Goal: Task Accomplishment & Management: Manage account settings

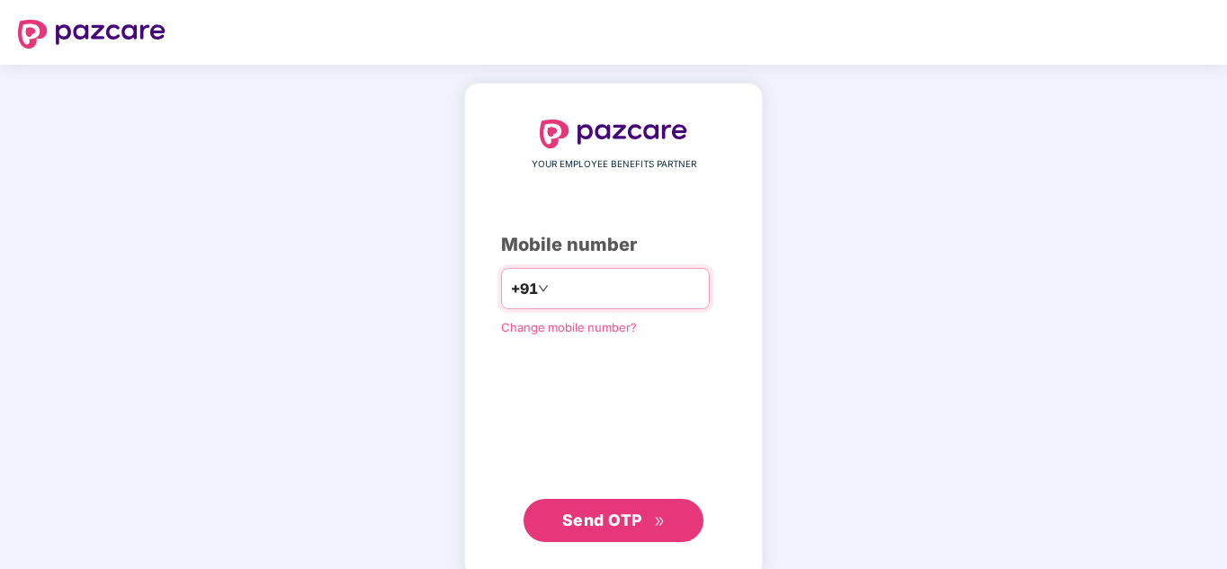
click at [587, 280] on input "number" at bounding box center [625, 288] width 147 height 29
type input "**********"
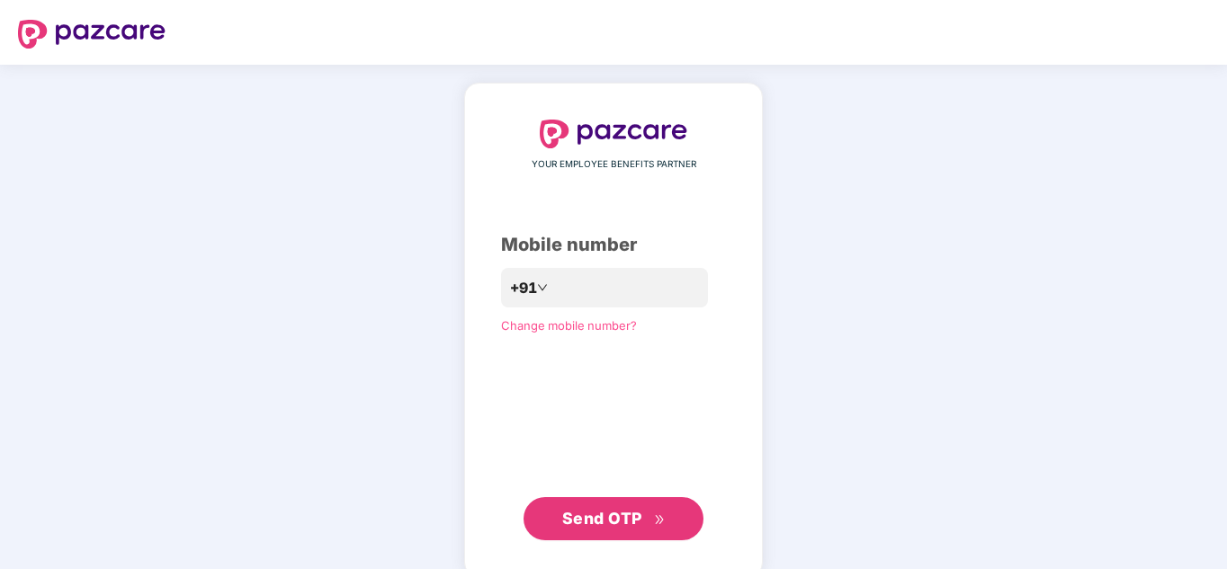
click at [584, 513] on span "Send OTP" at bounding box center [602, 518] width 80 height 19
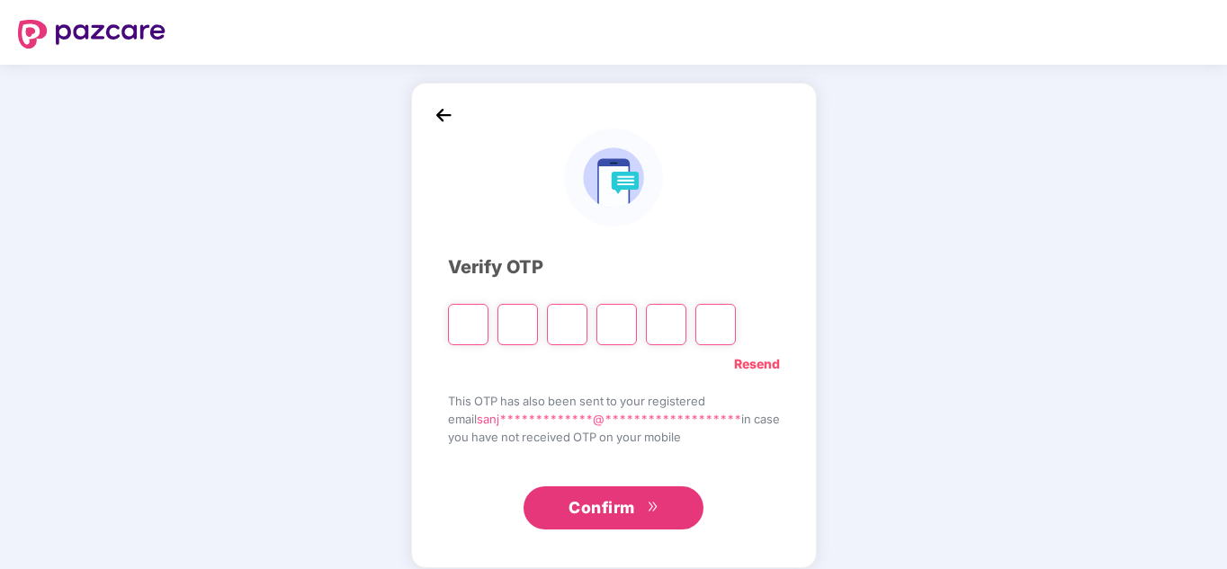
type input "*"
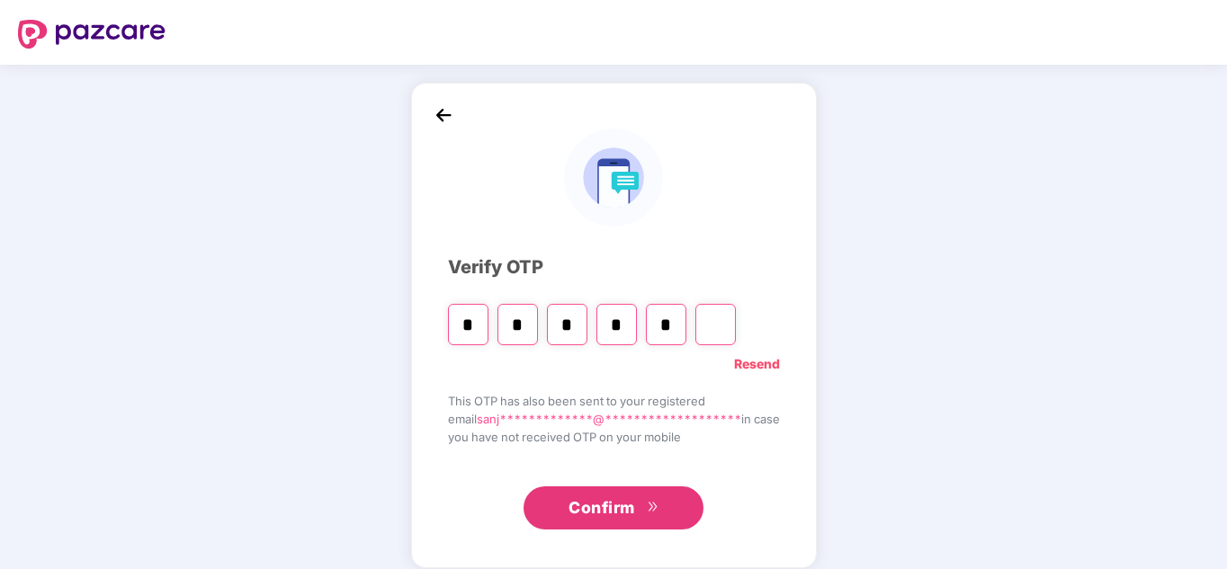
type input "*"
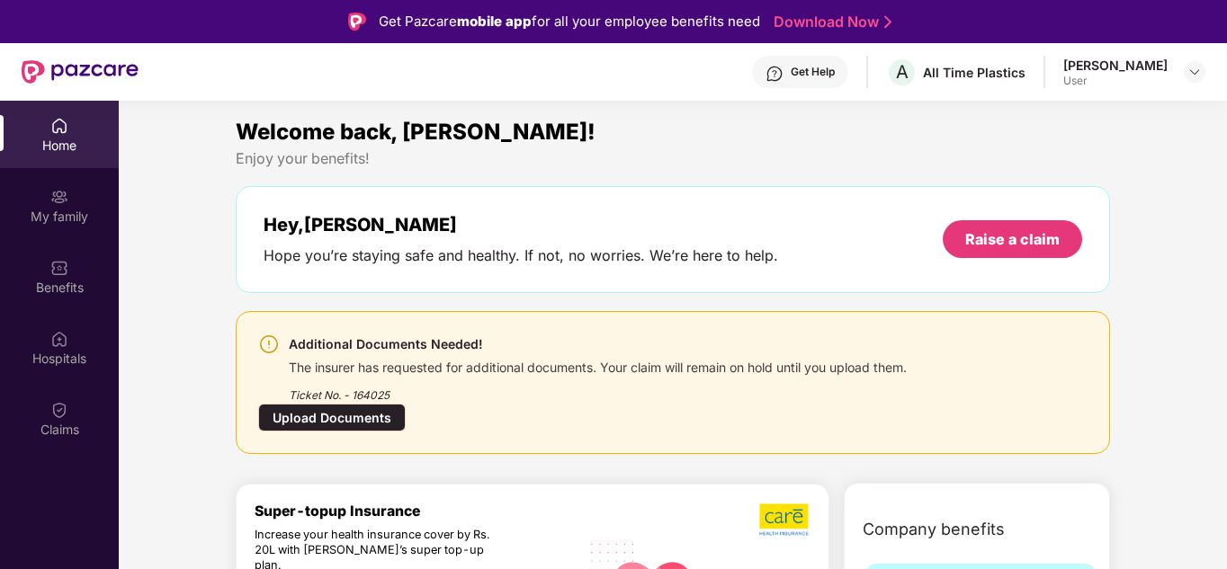
click at [68, 140] on div "Home" at bounding box center [59, 146] width 119 height 18
click at [502, 406] on div "Additional Documents Needed! The insurer has requested for additional documents…" at bounding box center [672, 383] width 829 height 98
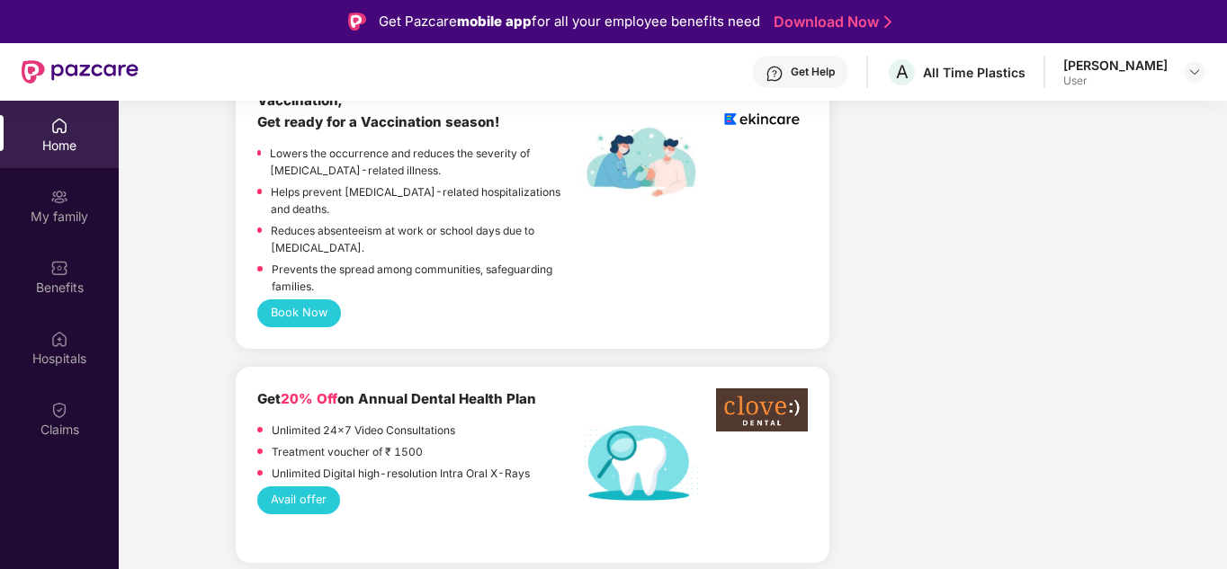
scroll to position [1439, 0]
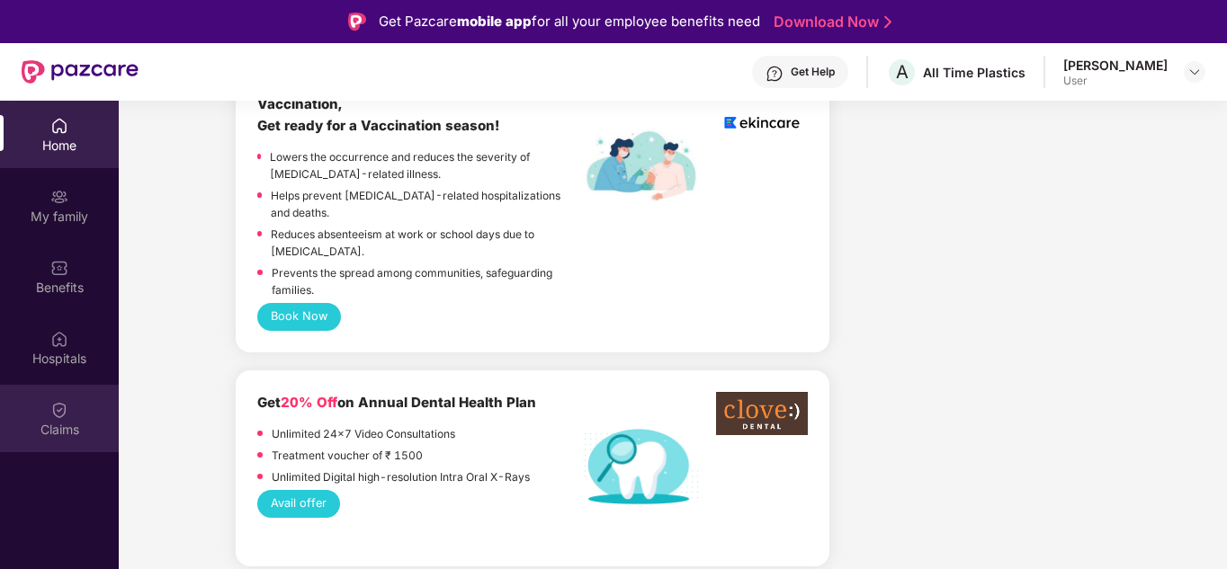
click at [67, 421] on div "Claims" at bounding box center [59, 430] width 119 height 18
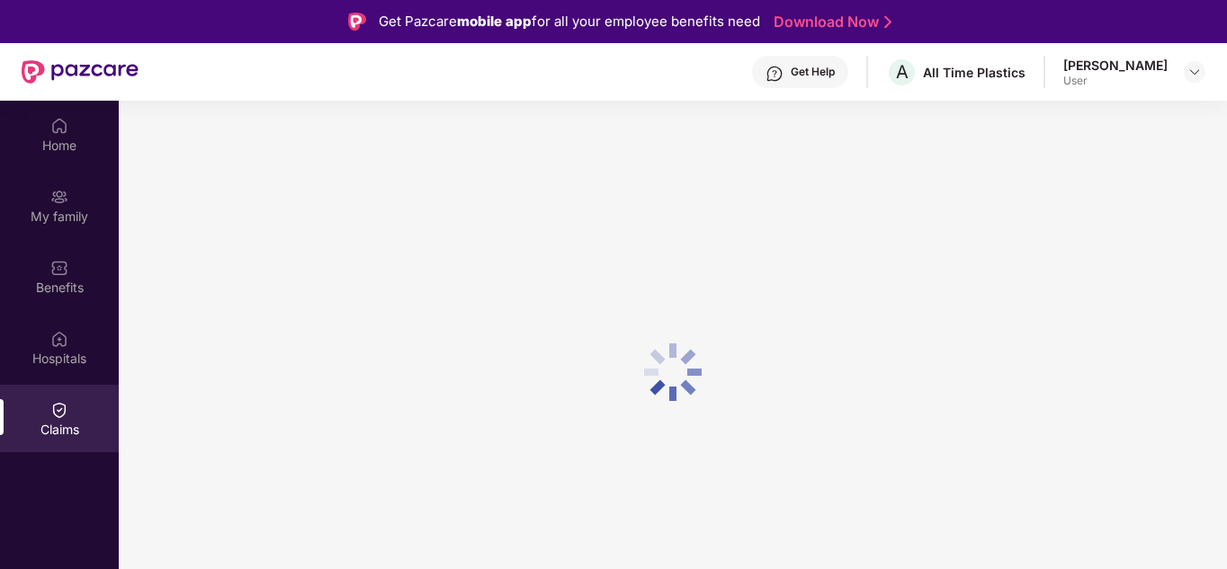
scroll to position [0, 0]
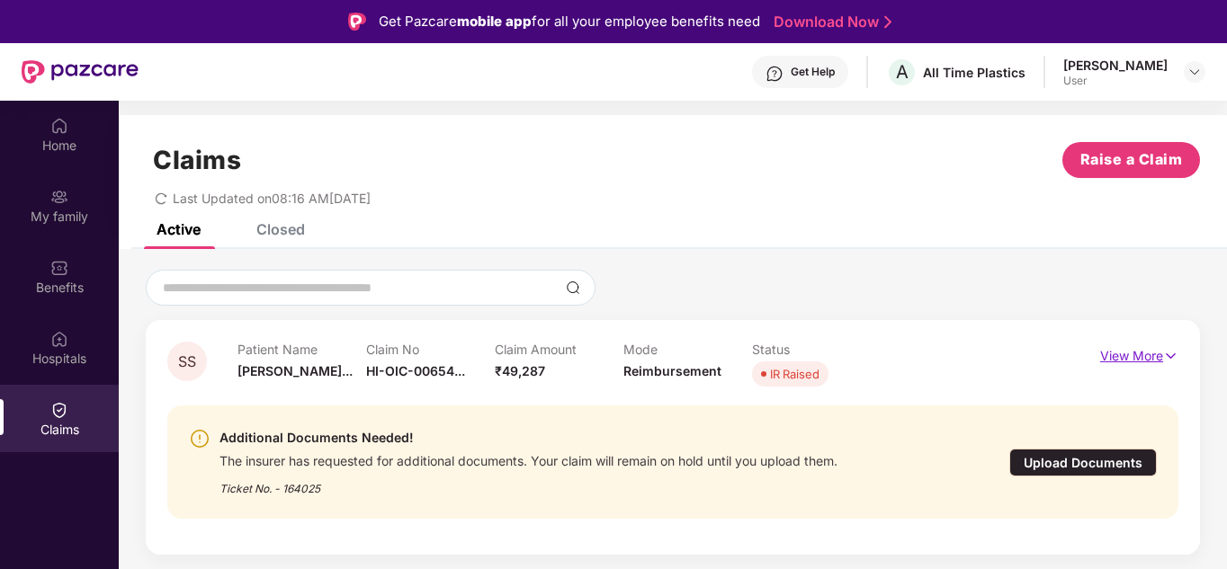
click at [1136, 355] on p "View More" at bounding box center [1139, 354] width 78 height 24
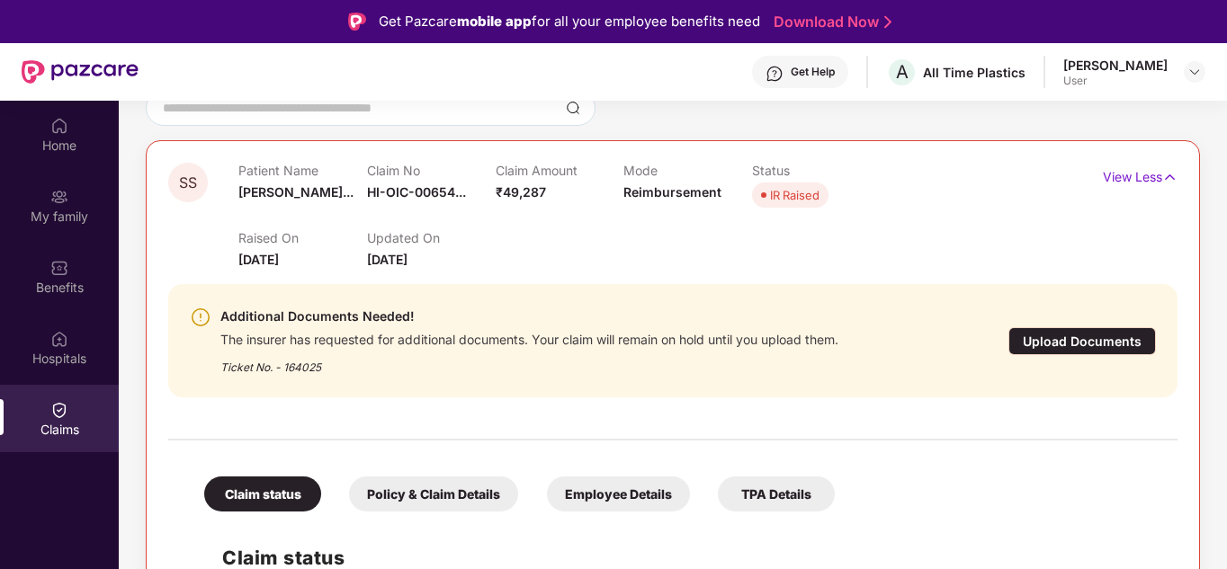
scroll to position [184, 0]
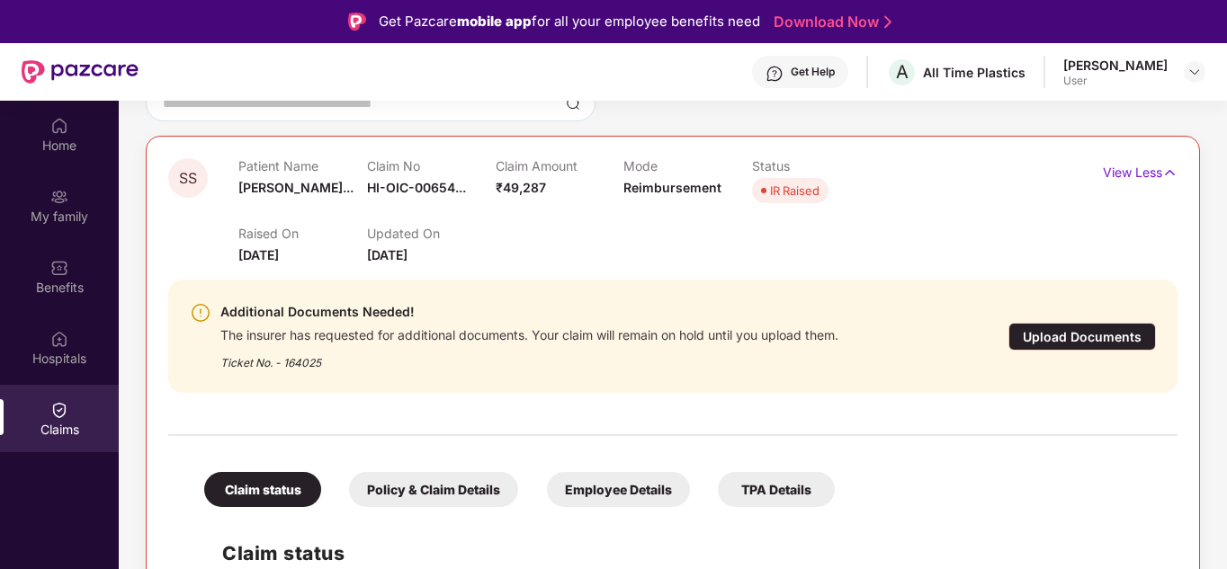
click at [1059, 337] on div "Upload Documents" at bounding box center [1081, 337] width 147 height 28
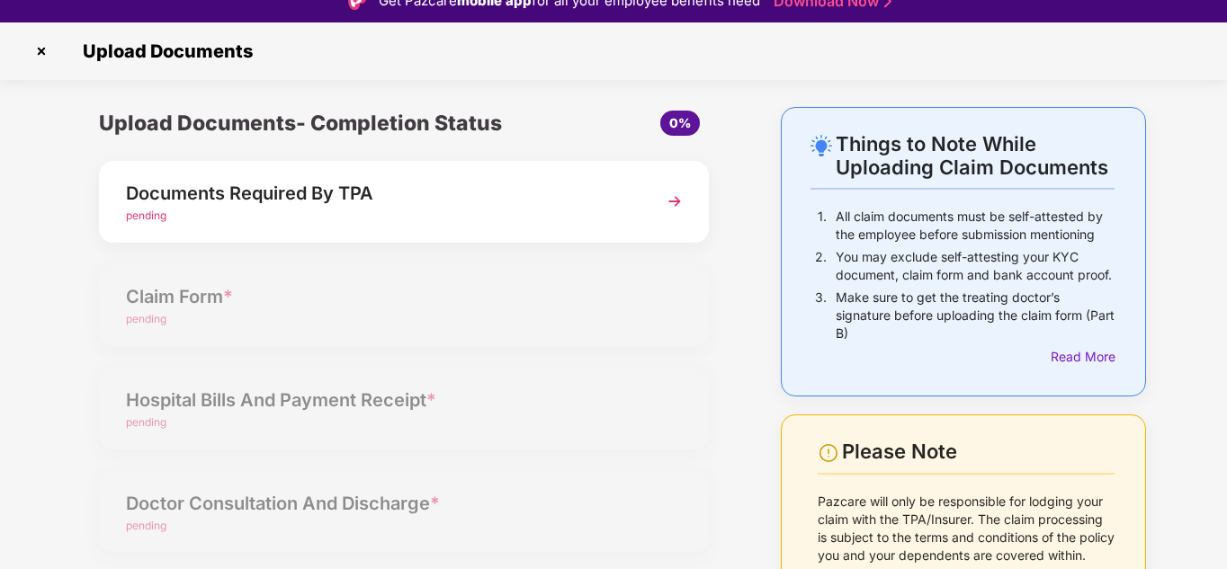
scroll to position [0, 0]
